Goal: Task Accomplishment & Management: Use online tool/utility

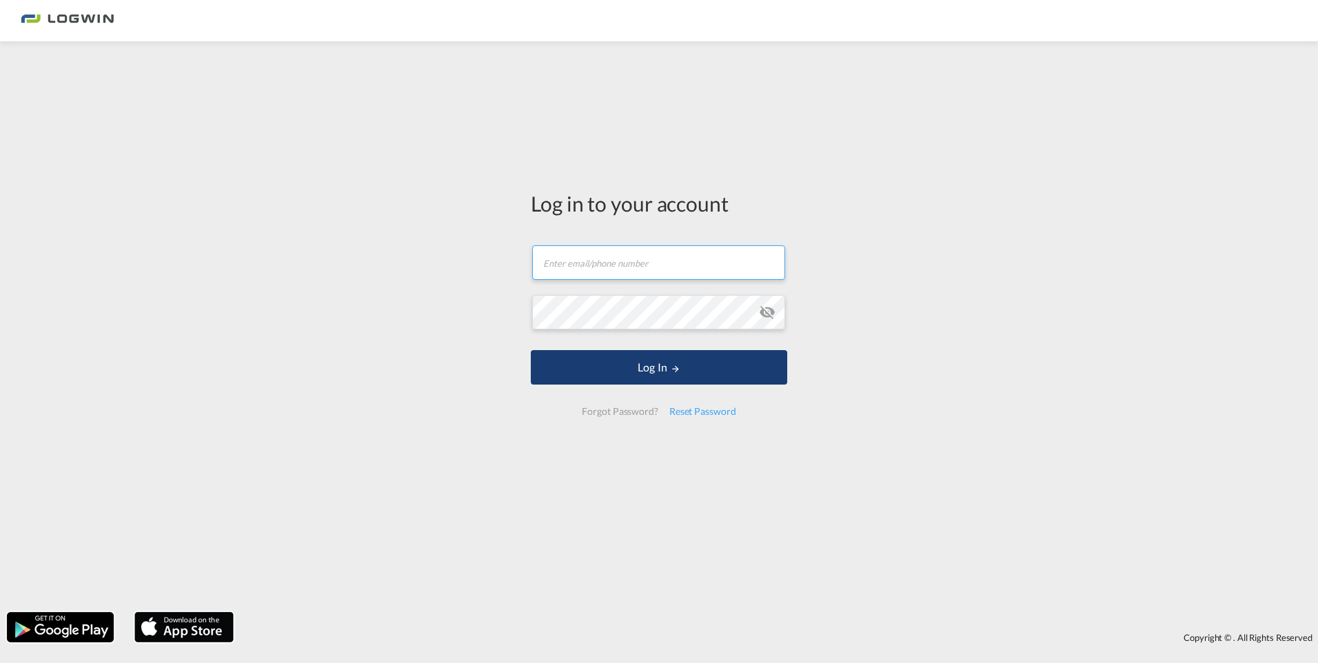
type input "[PERSON_NAME][EMAIL_ADDRESS][DOMAIN_NAME]"
click at [671, 380] on button "Log In" at bounding box center [659, 367] width 256 height 34
